Goal: Information Seeking & Learning: Learn about a topic

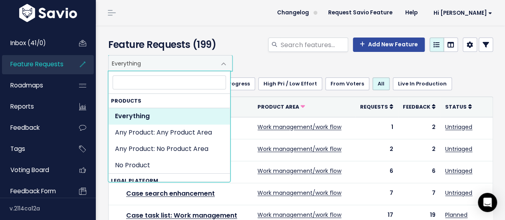
click at [197, 60] on span "Everything" at bounding box center [162, 63] width 107 height 15
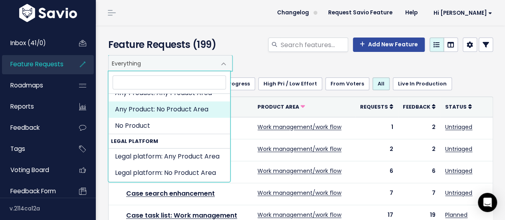
scroll to position [39, 0]
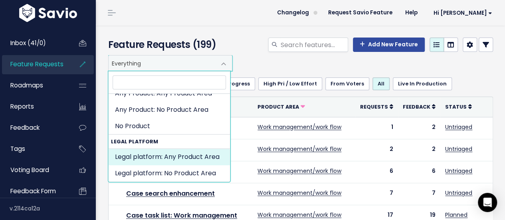
select select "MAIN:"
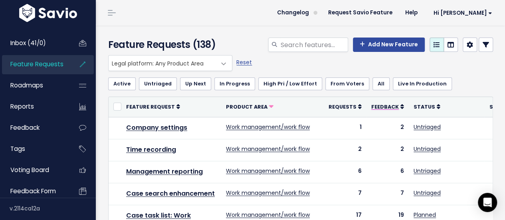
click at [383, 108] on span "Feedback" at bounding box center [385, 106] width 28 height 7
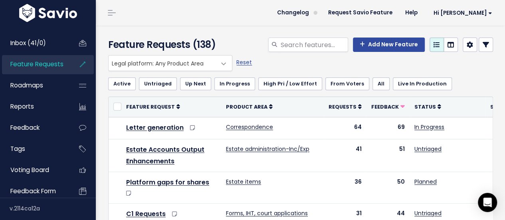
click at [479, 41] on link at bounding box center [486, 45] width 14 height 14
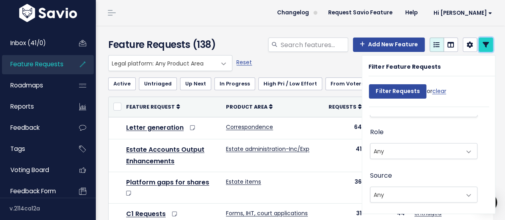
scroll to position [591, 0]
click at [337, 63] on div "Everything Any Product: Any Product Area Any Product: No Product Area No Produc…" at bounding box center [298, 63] width 385 height 16
click at [334, 71] on div "Everything Any Product: Any Product Area Any Product: No Product Area No Produc…" at bounding box center [298, 63] width 385 height 16
click at [403, 93] on input "Filter Requests" at bounding box center [398, 91] width 58 height 14
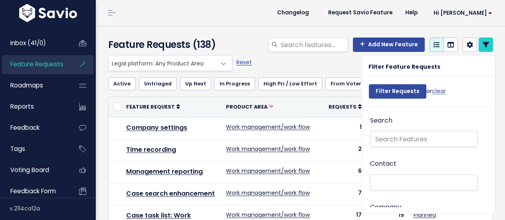
select select
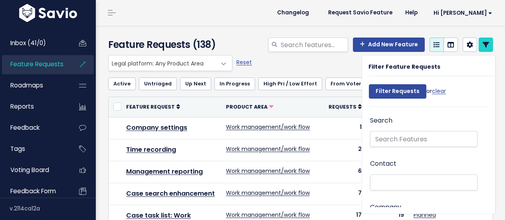
select select
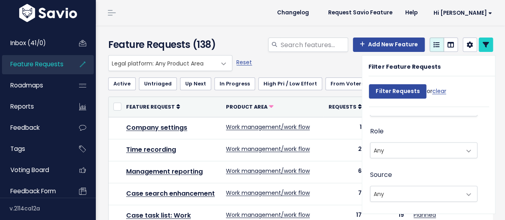
scroll to position [628, 0]
click at [494, 99] on aside "Filter Feature Requests Filter Requests or clear Search Contact Company Feedbac…" at bounding box center [433, 134] width 143 height 159
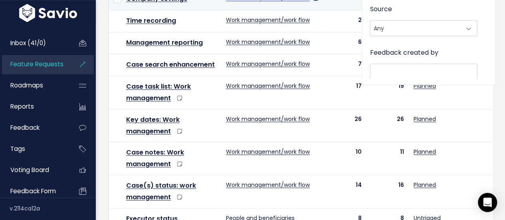
scroll to position [128, 0]
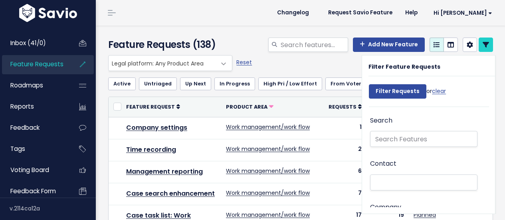
select select
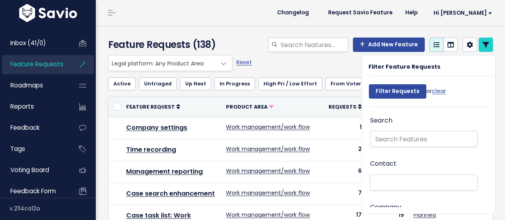
select select
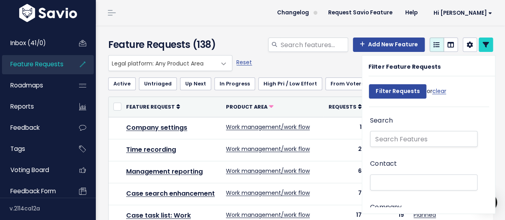
click at [50, 62] on span "Feature Requests" at bounding box center [36, 64] width 53 height 8
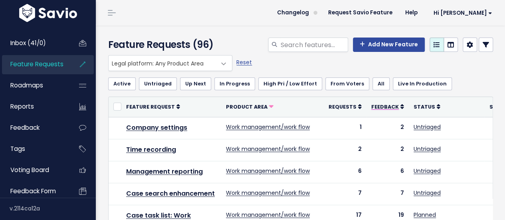
click at [378, 103] on span "Feedback" at bounding box center [385, 106] width 28 height 7
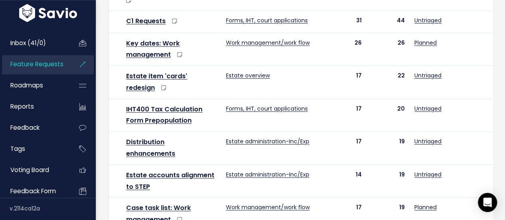
scroll to position [193, 0]
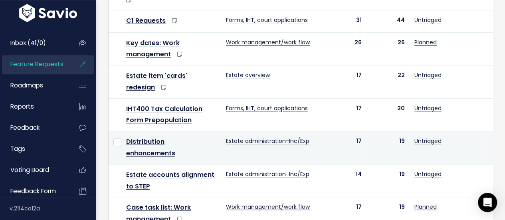
click at [158, 147] on td "Distribution enhancements" at bounding box center [171, 147] width 100 height 33
click at [149, 139] on link "Distribution enhancements" at bounding box center [150, 147] width 49 height 21
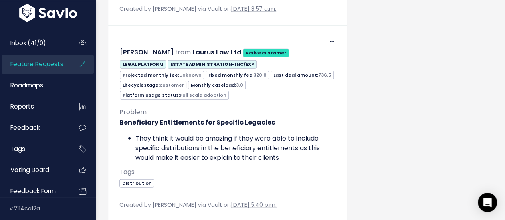
scroll to position [934, 0]
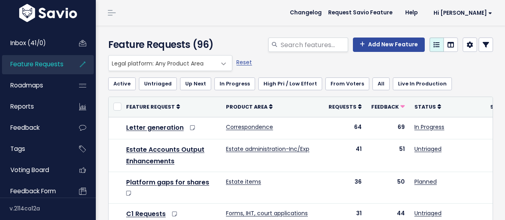
scroll to position [193, 0]
